Goal: Information Seeking & Learning: Learn about a topic

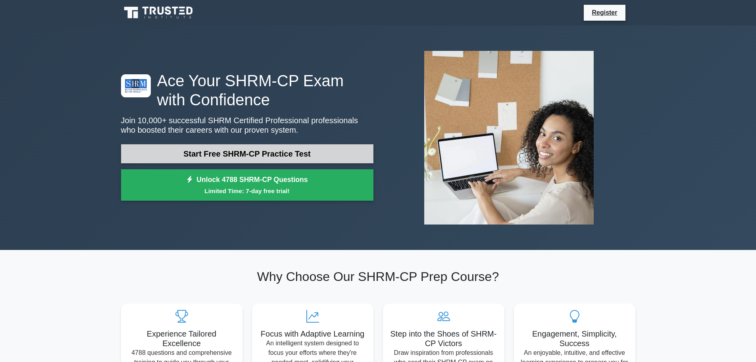
click at [277, 155] on link "Start Free SHRM-CP Practice Test" at bounding box center [247, 153] width 252 height 19
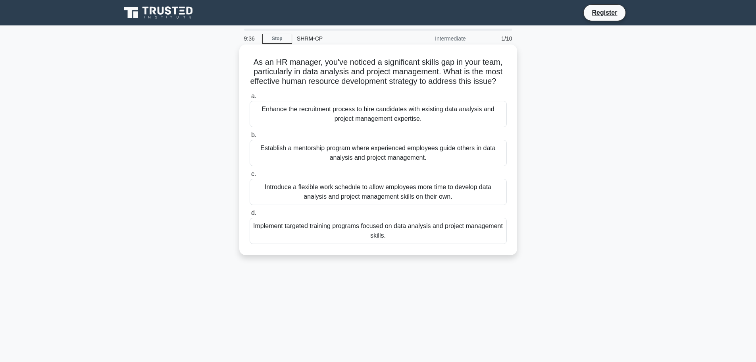
click at [388, 242] on div "Implement targeted training programs focused on data analysis and project manag…" at bounding box center [378, 230] width 257 height 26
click at [250, 215] on input "d. Implement targeted training programs focused on data analysis and project ma…" at bounding box center [250, 212] width 0 height 5
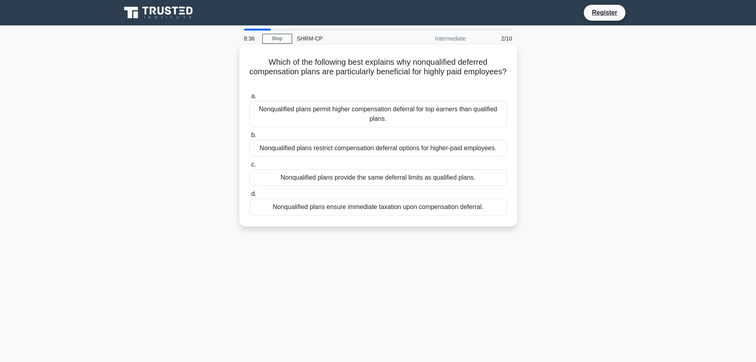
click at [377, 212] on div "Nonqualified plans ensure immediate taxation upon compensation deferral." at bounding box center [378, 206] width 257 height 17
click at [250, 196] on input "d. Nonqualified plans ensure immediate taxation upon compensation deferral." at bounding box center [250, 193] width 0 height 5
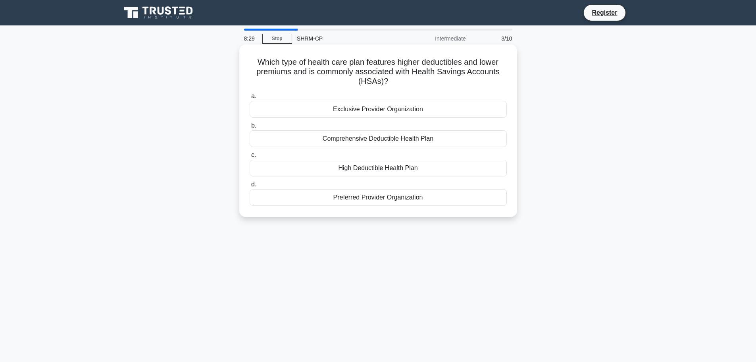
click at [389, 169] on div "High Deductible Health Plan" at bounding box center [378, 168] width 257 height 17
click at [250, 158] on input "c. High Deductible Health Plan" at bounding box center [250, 154] width 0 height 5
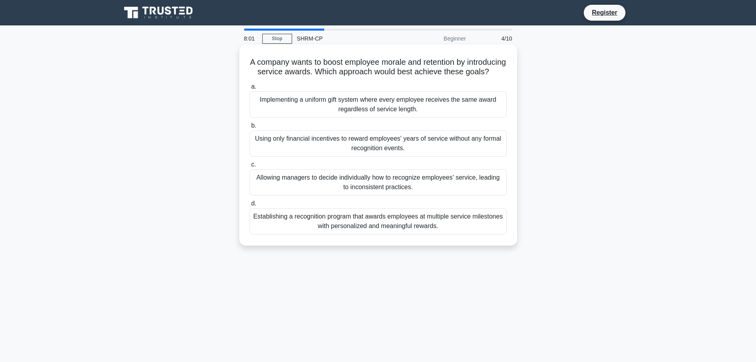
click at [392, 226] on div "Establishing a recognition program that awards employees at multiple service mi…" at bounding box center [378, 221] width 257 height 26
click at [250, 206] on input "d. Establishing a recognition program that awards employees at multiple service…" at bounding box center [250, 203] width 0 height 5
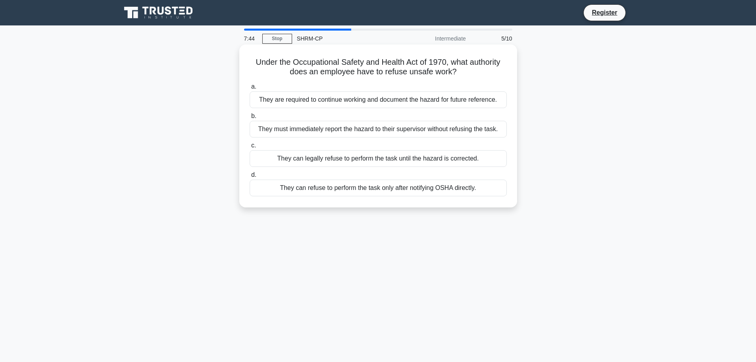
click at [389, 135] on div "They must immediately report the hazard to their supervisor without refusing th…" at bounding box center [378, 129] width 257 height 17
click at [250, 119] on input "b. They must immediately report the hazard to their supervisor without refusing…" at bounding box center [250, 115] width 0 height 5
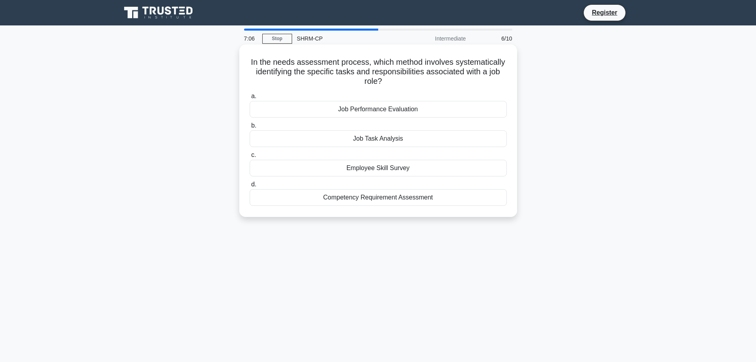
click at [397, 143] on div "Job Task Analysis" at bounding box center [378, 138] width 257 height 17
click at [250, 128] on input "b. Job Task Analysis" at bounding box center [250, 125] width 0 height 5
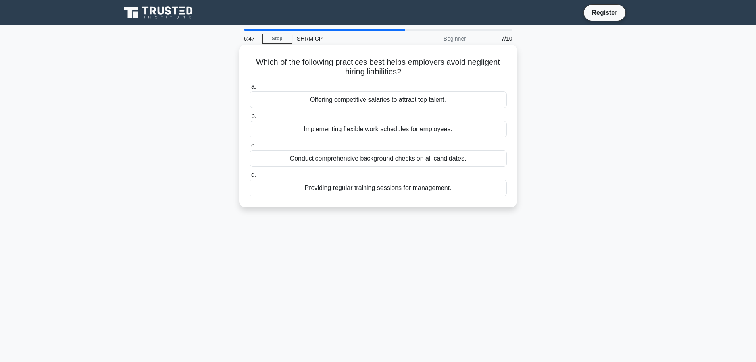
click at [410, 160] on div "Conduct comprehensive background checks on all candidates." at bounding box center [378, 158] width 257 height 17
click at [250, 148] on input "c. Conduct comprehensive background checks on all candidates." at bounding box center [250, 145] width 0 height 5
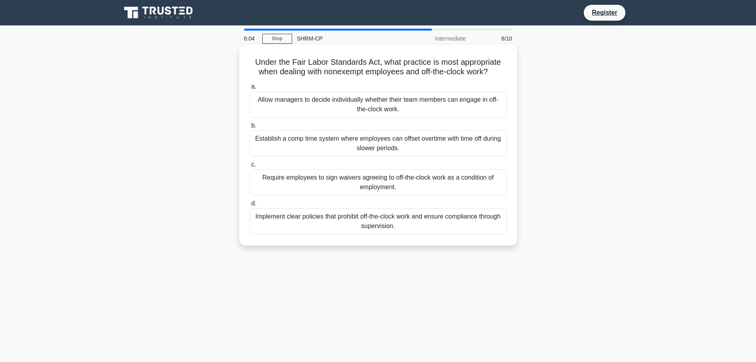
click at [381, 223] on div "Implement clear policies that prohibit off-the-clock work and ensure compliance…" at bounding box center [378, 221] width 257 height 26
click at [250, 206] on input "d. Implement clear policies that prohibit off-the-clock work and ensure complia…" at bounding box center [250, 203] width 0 height 5
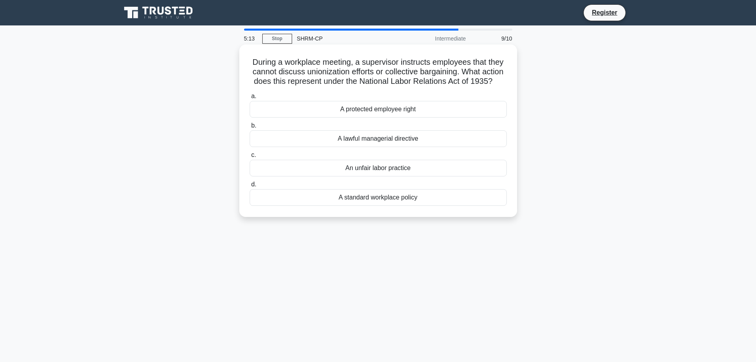
click at [408, 117] on div "A protected employee right" at bounding box center [378, 109] width 257 height 17
click at [250, 99] on input "a. A protected employee right" at bounding box center [250, 96] width 0 height 5
click at [376, 200] on div "Training ROI" at bounding box center [378, 197] width 257 height 17
click at [250, 187] on input "d. Training ROI" at bounding box center [250, 184] width 0 height 5
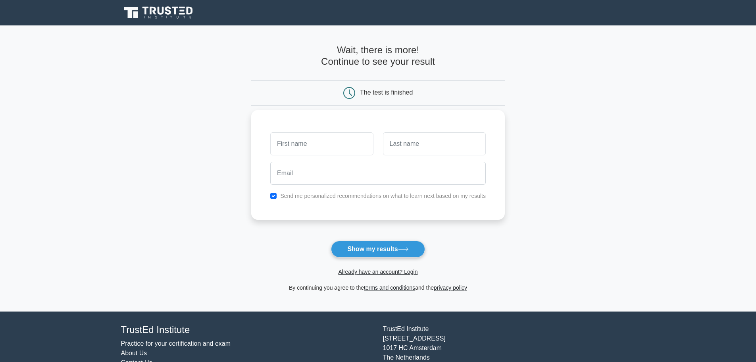
click at [311, 145] on input "text" at bounding box center [321, 143] width 103 height 23
type input "Michele"
click at [398, 142] on input "text" at bounding box center [434, 143] width 103 height 23
type input "Bollinger"
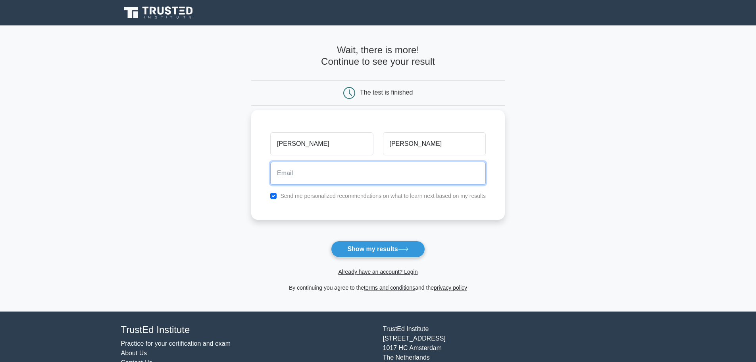
click at [352, 170] on input "email" at bounding box center [377, 173] width 215 height 23
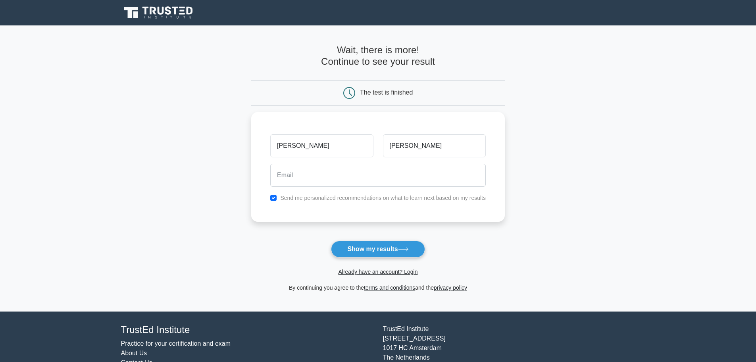
click at [584, 151] on main "Wait, there is more! Continue to see your result The test is finished Michele" at bounding box center [378, 168] width 756 height 286
click at [396, 245] on button "Show my results" at bounding box center [378, 248] width 94 height 17
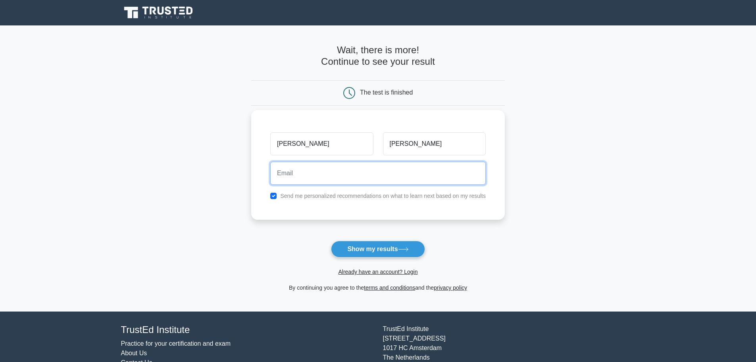
click at [290, 179] on input "email" at bounding box center [377, 173] width 215 height 23
drag, startPoint x: 361, startPoint y: 171, endPoint x: 264, endPoint y: 172, distance: 97.6
click at [264, 172] on div "Michele Bollinger teachermmb@yahoo.com Send me personalized recommendations on …" at bounding box center [378, 165] width 254 height 110
type input "mbollinger@abonmarche.com"
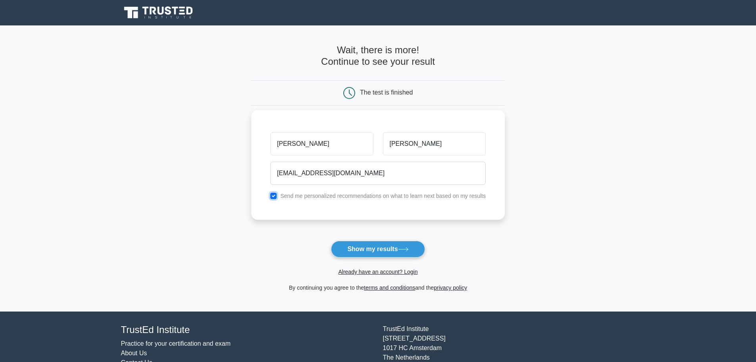
click at [273, 196] on input "checkbox" at bounding box center [273, 195] width 6 height 6
checkbox input "false"
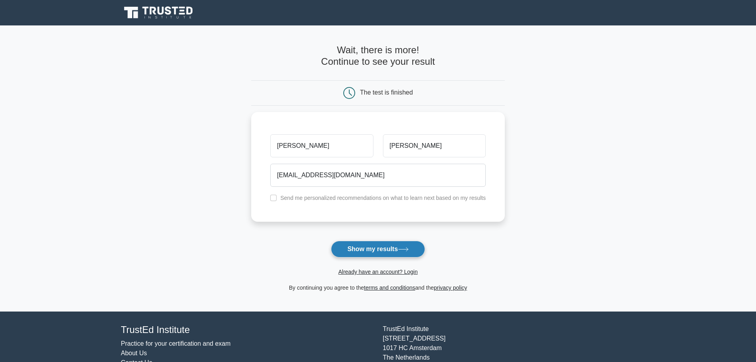
click at [381, 252] on button "Show my results" at bounding box center [378, 248] width 94 height 17
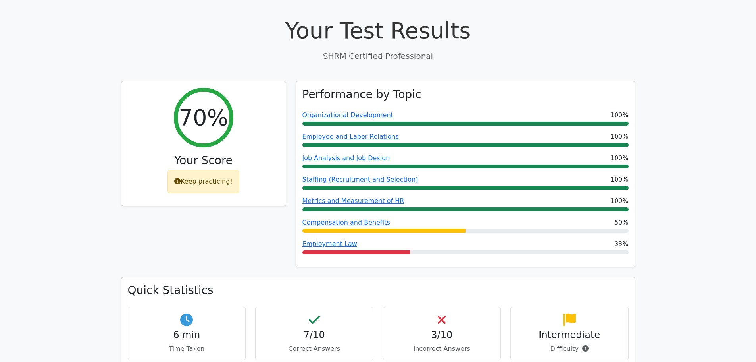
scroll to position [317, 0]
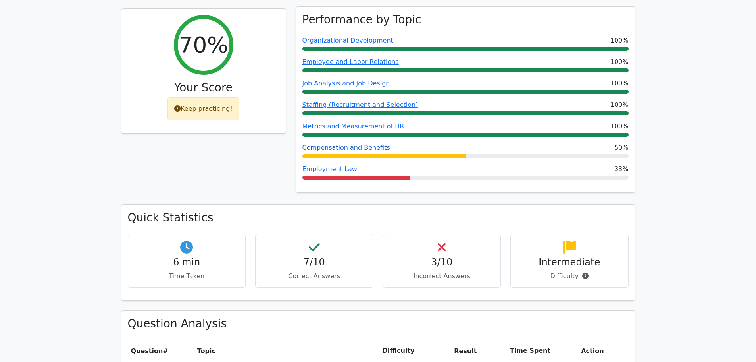
click at [349, 144] on link "Compensation and Benefits" at bounding box center [346, 148] width 88 height 8
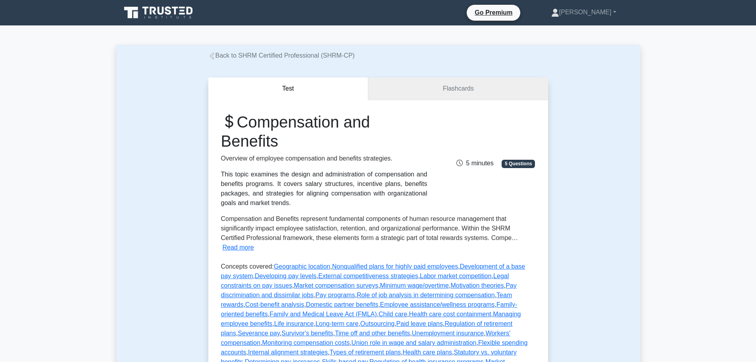
click at [464, 85] on link "Flashcards" at bounding box center [457, 88] width 179 height 23
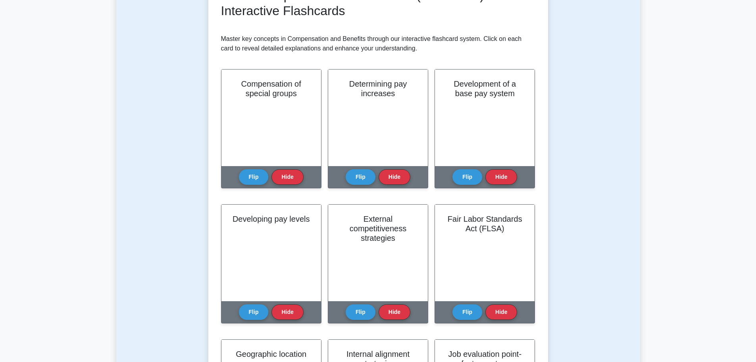
scroll to position [119, 0]
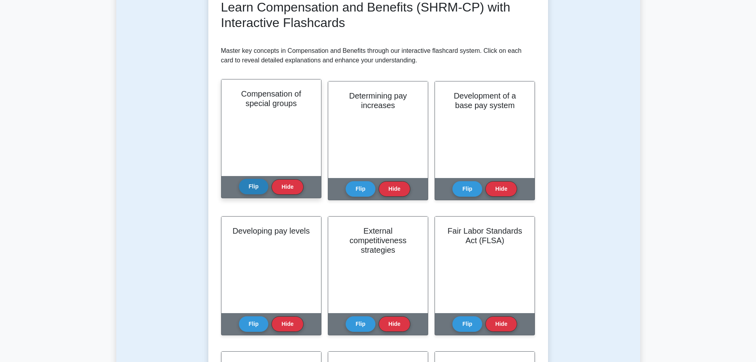
click at [255, 187] on button "Flip" at bounding box center [254, 186] width 30 height 15
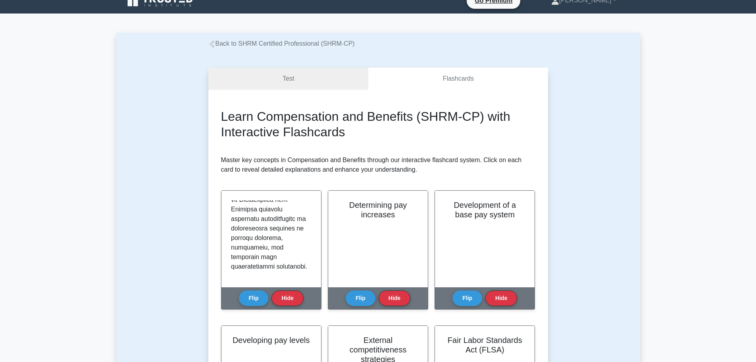
scroll to position [0, 0]
